Goal: Go to known website: Access a specific website the user already knows

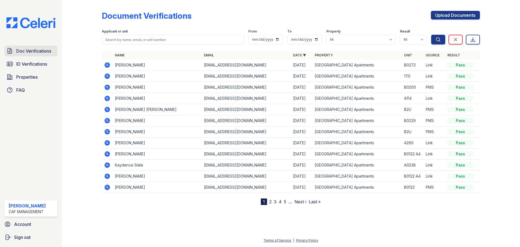
click at [31, 52] on span "Doc Verifications" at bounding box center [33, 51] width 35 height 6
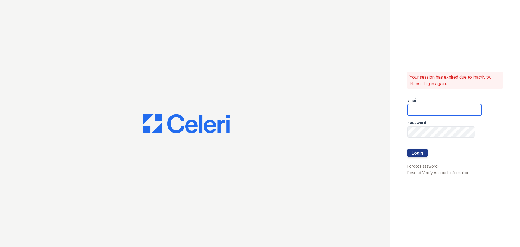
click at [419, 111] on input "email" at bounding box center [444, 109] width 74 height 11
type input "pennstation1@cafmanagement.com"
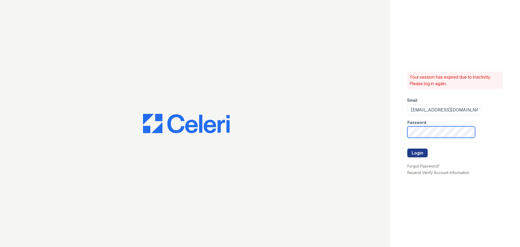
click at [407, 148] on button "Login" at bounding box center [417, 152] width 20 height 9
